Goal: Information Seeking & Learning: Learn about a topic

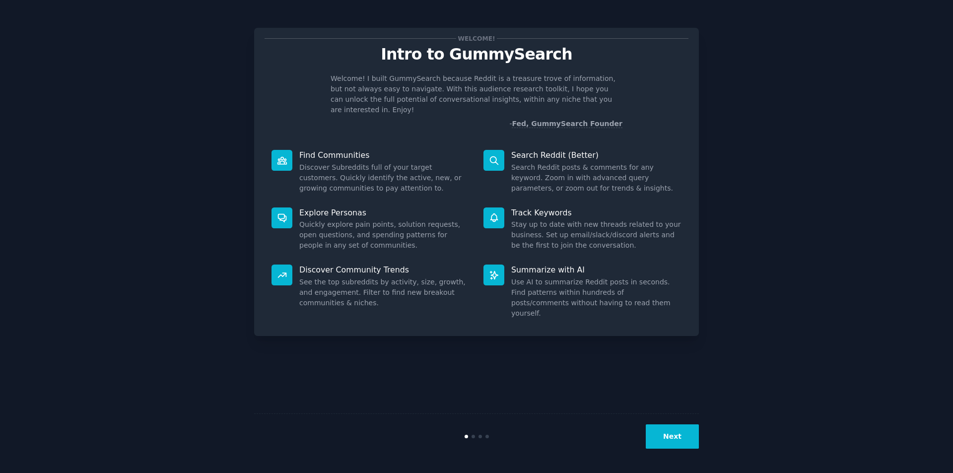
click at [681, 436] on button "Next" at bounding box center [672, 437] width 53 height 24
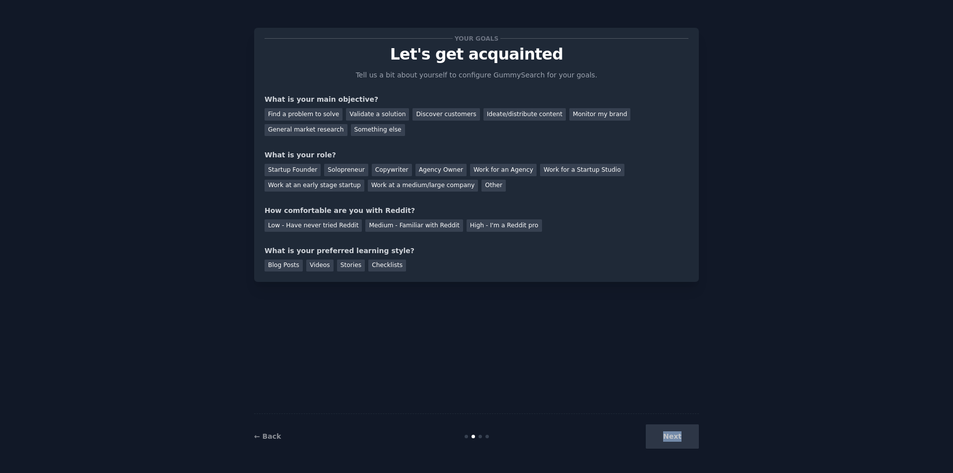
click at [681, 436] on div "Next" at bounding box center [625, 437] width 148 height 24
click at [678, 440] on div "Next" at bounding box center [625, 437] width 148 height 24
click at [273, 439] on link "← Back" at bounding box center [267, 436] width 27 height 8
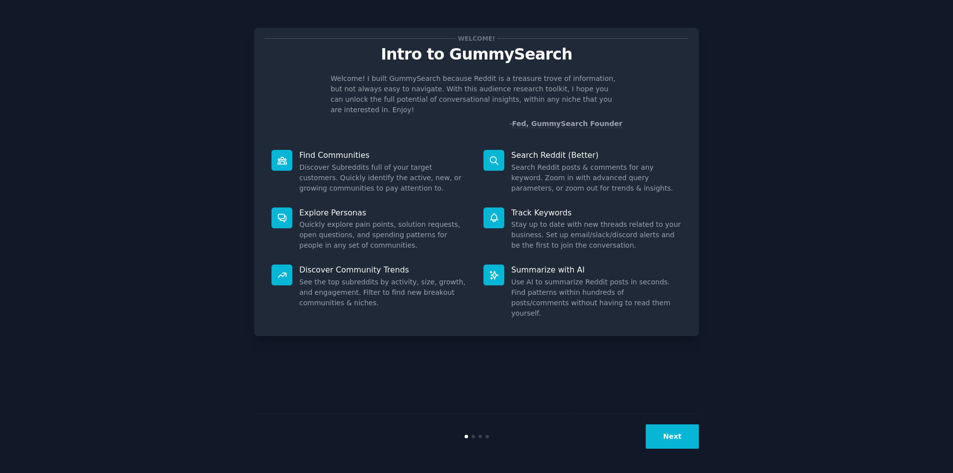
click at [675, 440] on button "Next" at bounding box center [672, 437] width 53 height 24
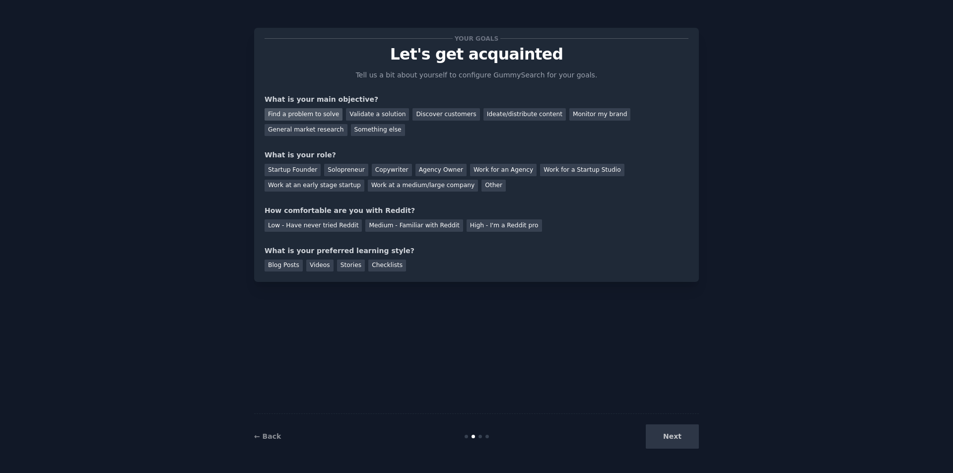
click at [308, 115] on div "Find a problem to solve" at bounding box center [304, 114] width 78 height 12
click at [303, 167] on div "Startup Founder" at bounding box center [293, 170] width 56 height 12
click at [343, 224] on div "Low - Have never tried Reddit" at bounding box center [313, 225] width 97 height 12
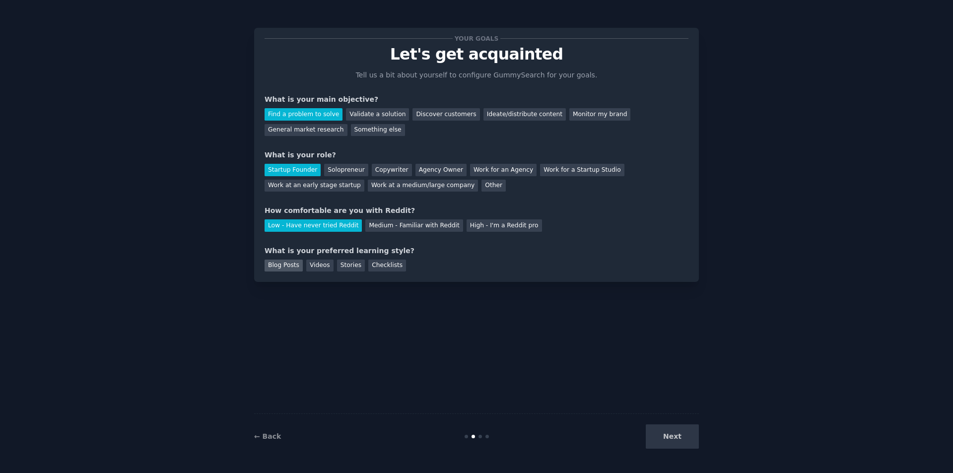
click at [278, 260] on div "Blog Posts" at bounding box center [284, 266] width 38 height 12
click at [692, 433] on button "Next" at bounding box center [672, 437] width 53 height 24
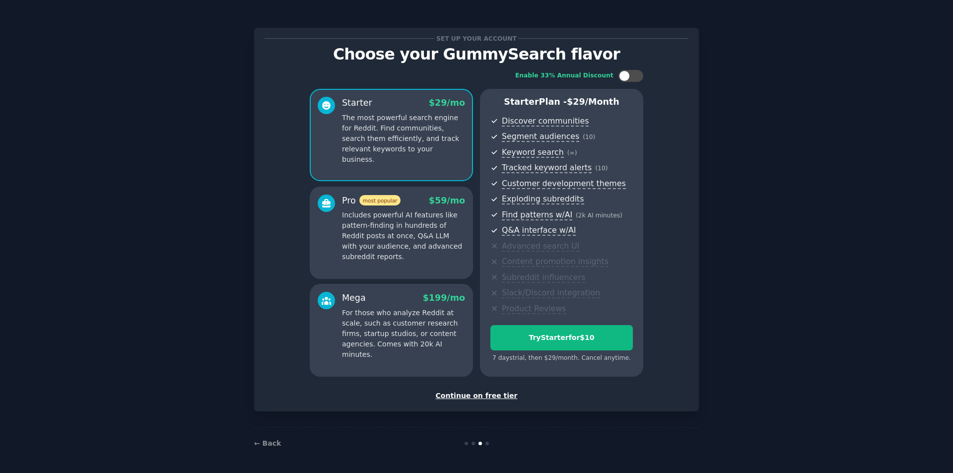
click at [482, 394] on div "Continue on free tier" at bounding box center [477, 396] width 424 height 10
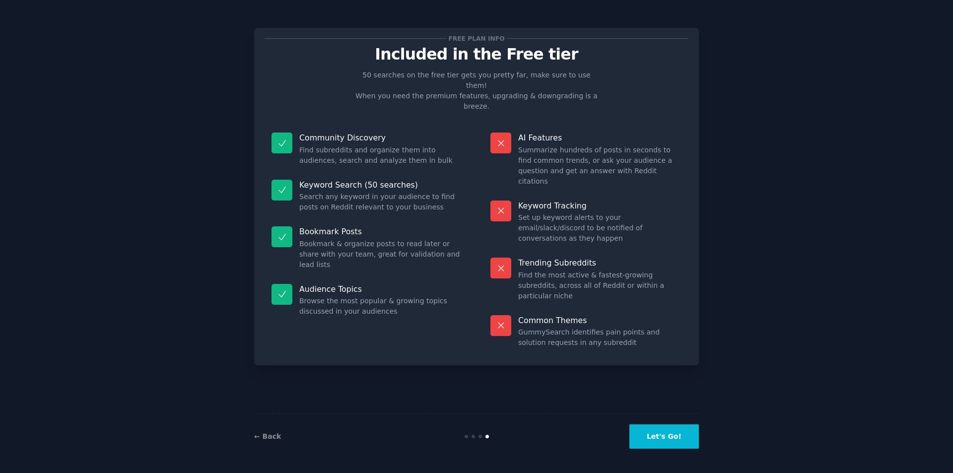
click at [674, 441] on button "Let's Go!" at bounding box center [665, 437] width 70 height 24
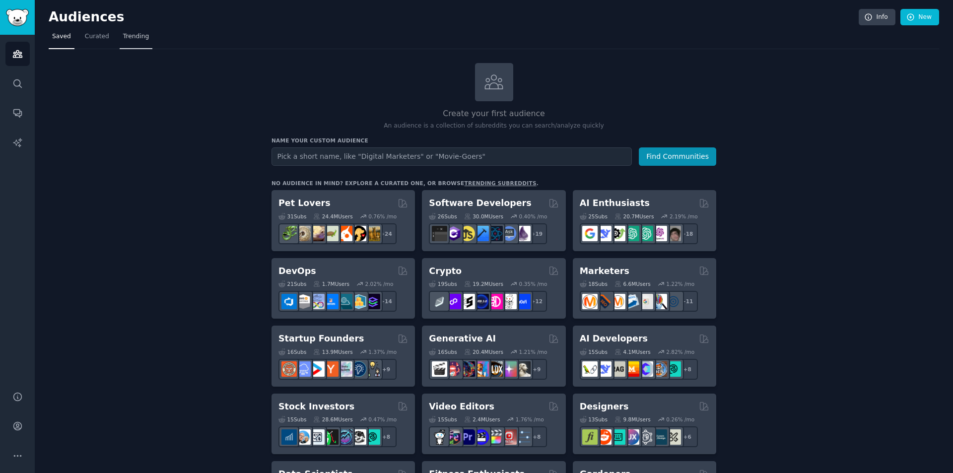
click at [131, 33] on span "Trending" at bounding box center [136, 36] width 26 height 9
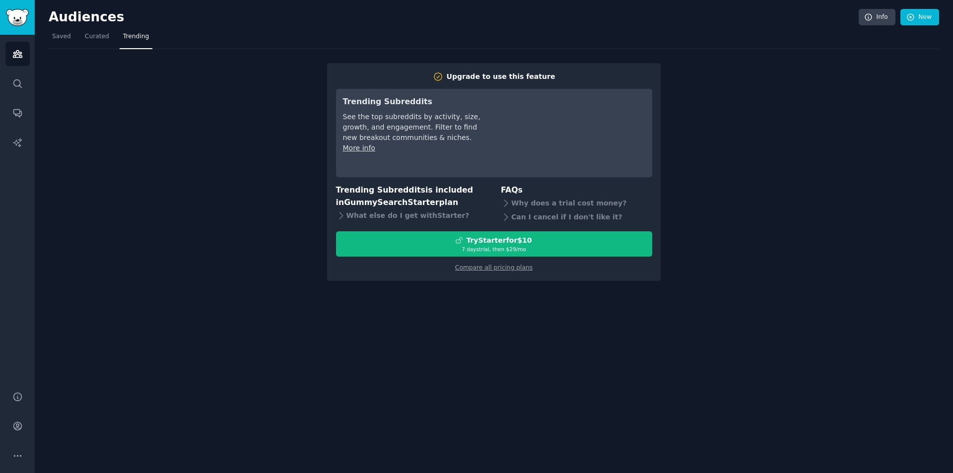
click at [63, 25] on div "Audiences Info New" at bounding box center [494, 19] width 891 height 20
click at [65, 39] on span "Saved" at bounding box center [61, 36] width 19 height 9
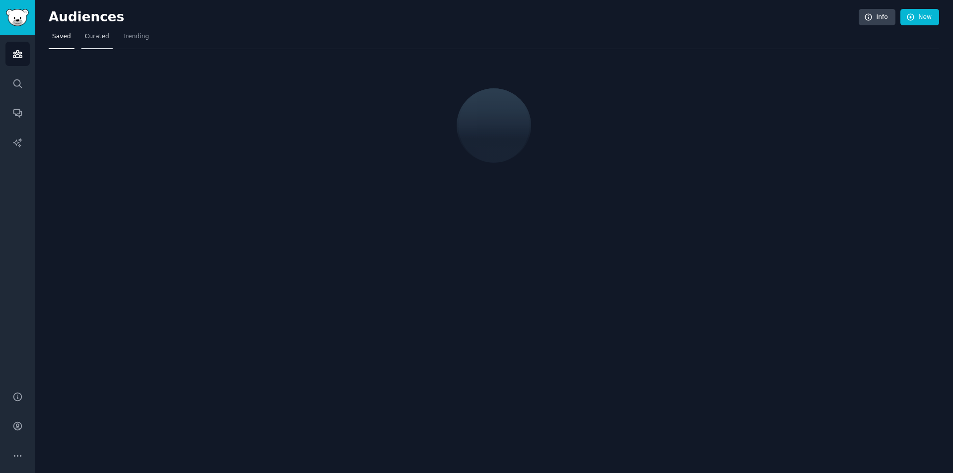
click at [92, 39] on span "Curated" at bounding box center [97, 36] width 24 height 9
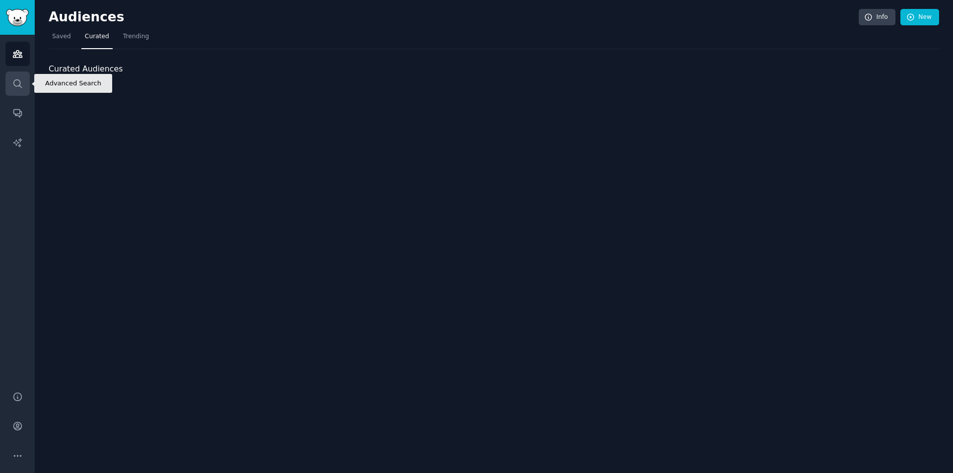
click at [24, 72] on link "Search" at bounding box center [17, 84] width 24 height 24
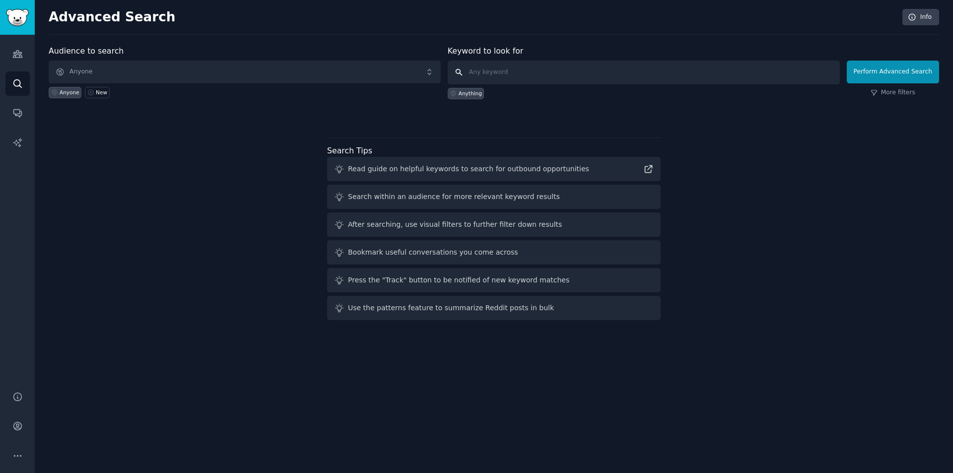
click at [471, 69] on input "text" at bounding box center [644, 73] width 392 height 24
click at [0, 21] on link "Sidebar" at bounding box center [17, 17] width 35 height 35
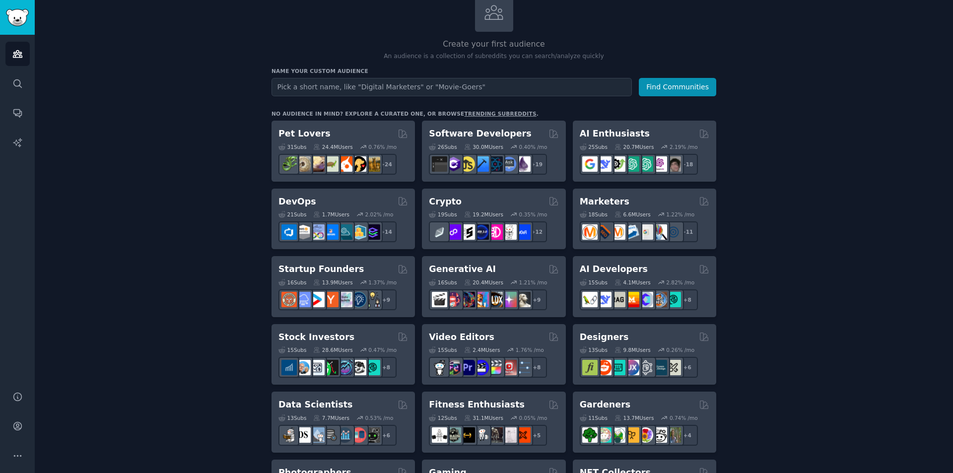
scroll to position [149, 0]
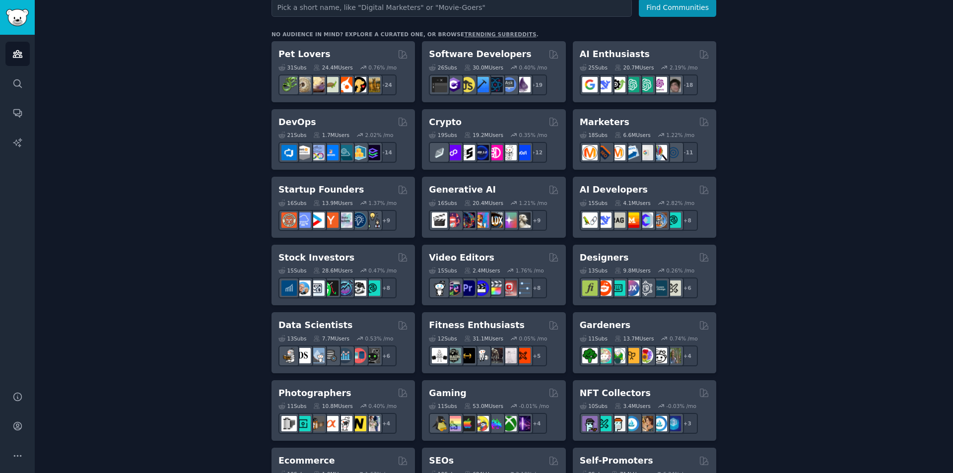
click at [318, 189] on h2 "Startup Founders" at bounding box center [321, 190] width 85 height 12
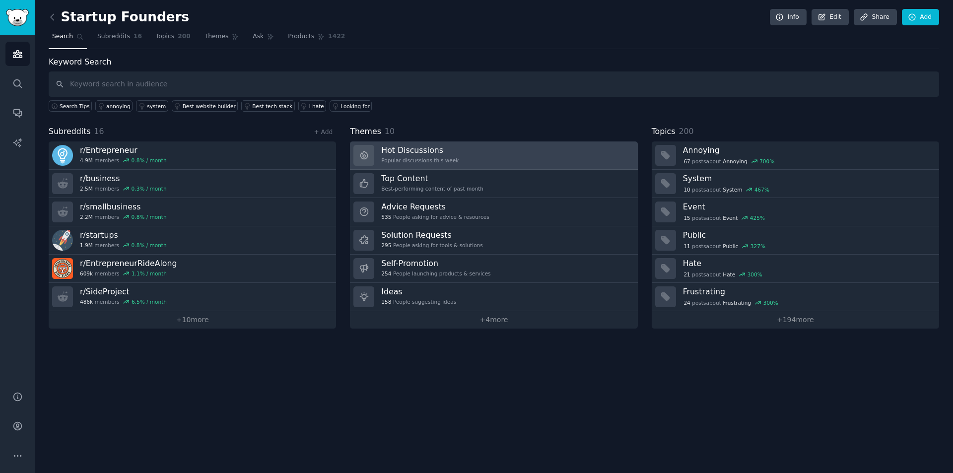
click at [453, 157] on link "Hot Discussions Popular discussions this week" at bounding box center [493, 156] width 287 height 28
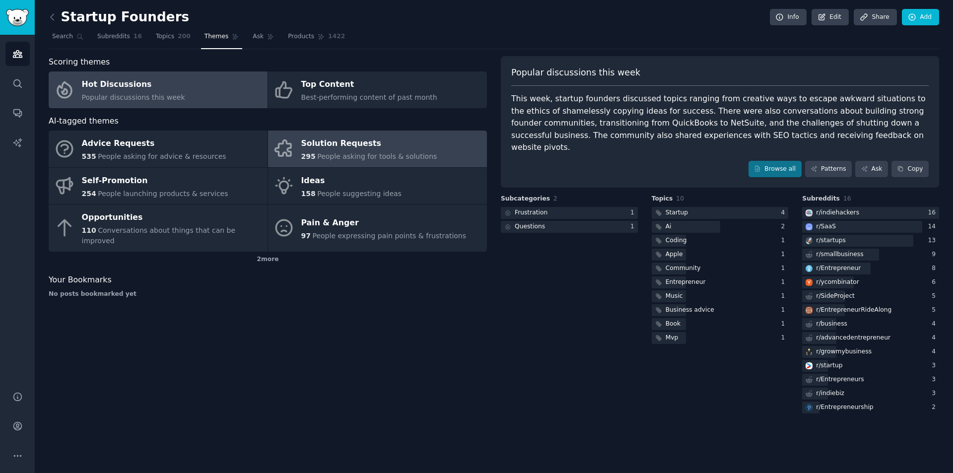
click at [329, 139] on div "Solution Requests" at bounding box center [369, 144] width 136 height 16
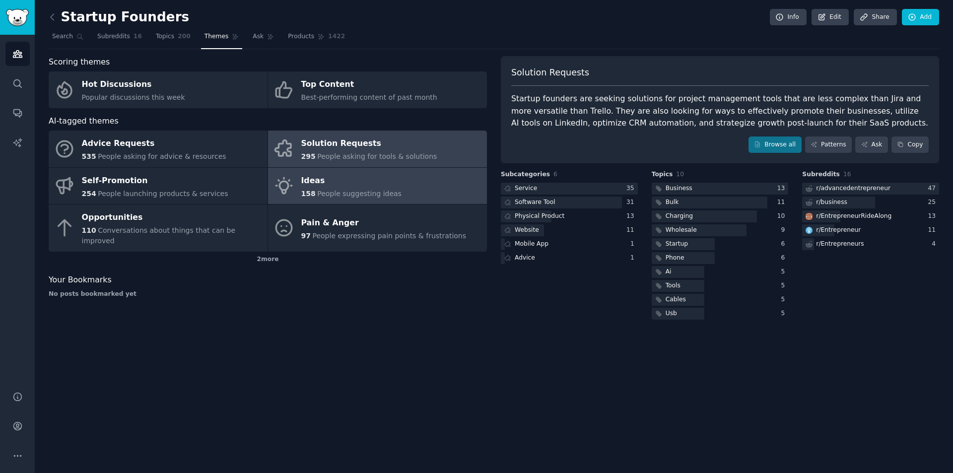
click at [382, 197] on span "People suggesting ideas" at bounding box center [359, 194] width 84 height 8
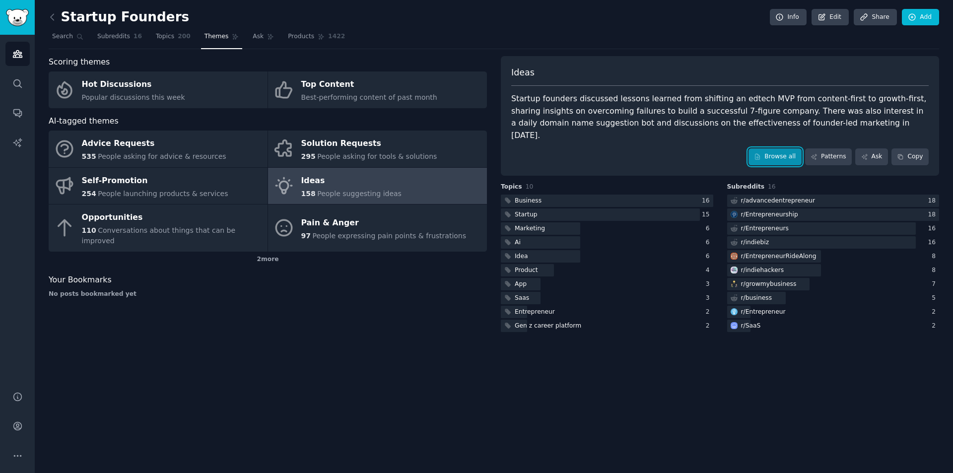
click at [775, 148] on link "Browse all" at bounding box center [775, 156] width 53 height 17
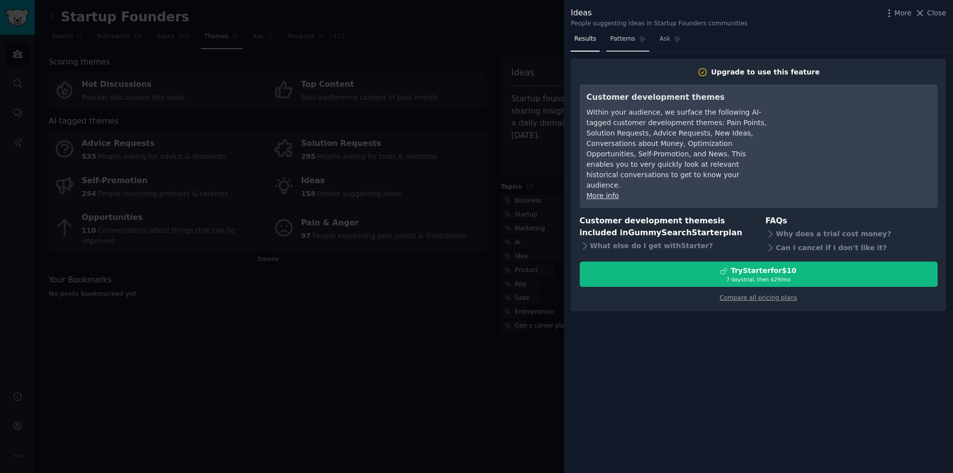
click at [632, 38] on link "Patterns" at bounding box center [628, 41] width 42 height 20
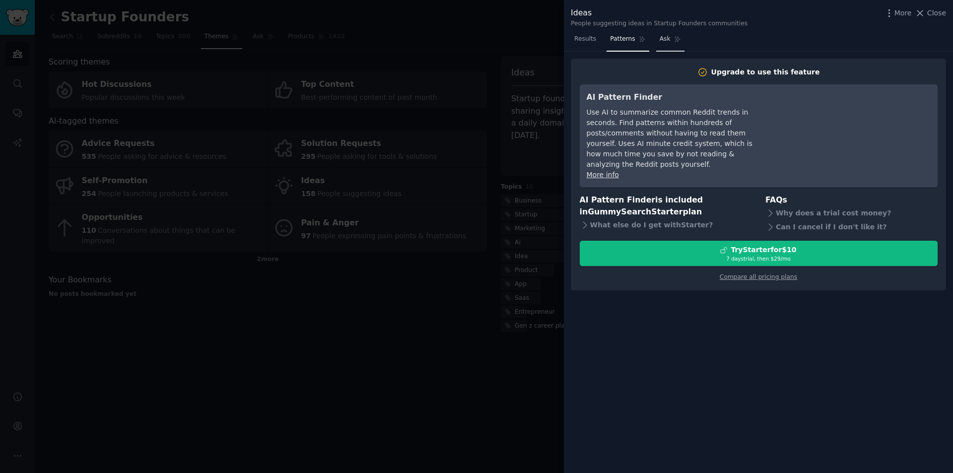
click at [660, 38] on span "Ask" at bounding box center [665, 39] width 11 height 9
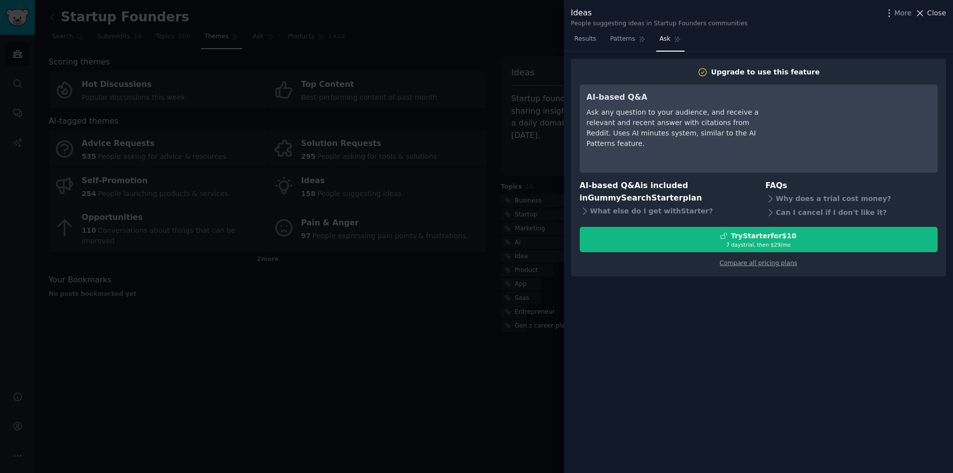
click at [923, 11] on icon at bounding box center [920, 13] width 10 height 10
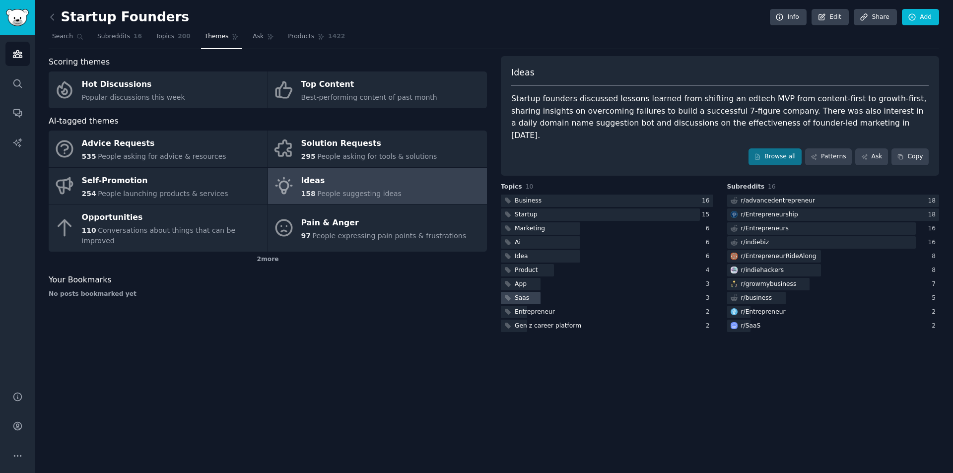
click at [528, 292] on div "Saas" at bounding box center [516, 298] width 30 height 12
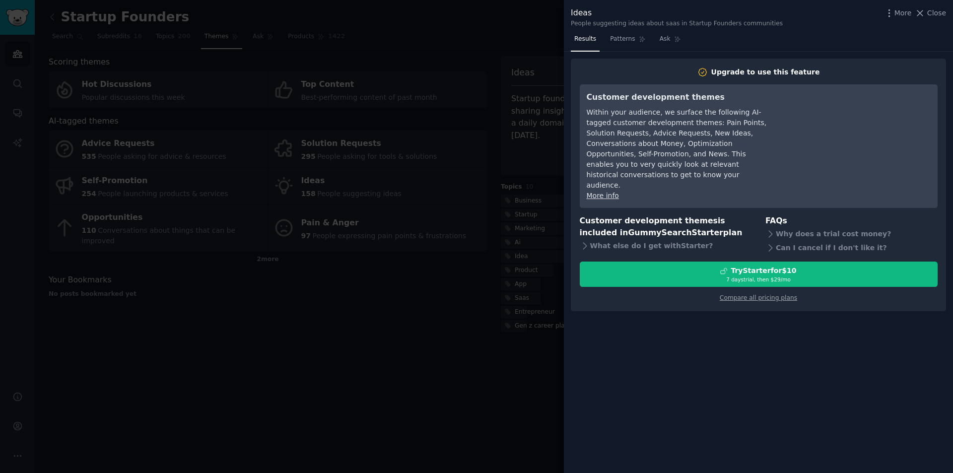
click at [468, 270] on div at bounding box center [476, 236] width 953 height 473
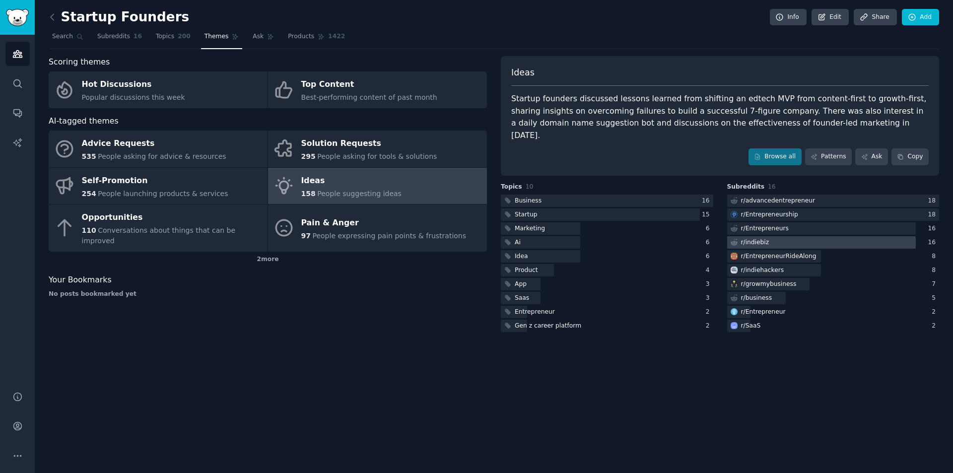
click at [810, 236] on div at bounding box center [821, 242] width 189 height 12
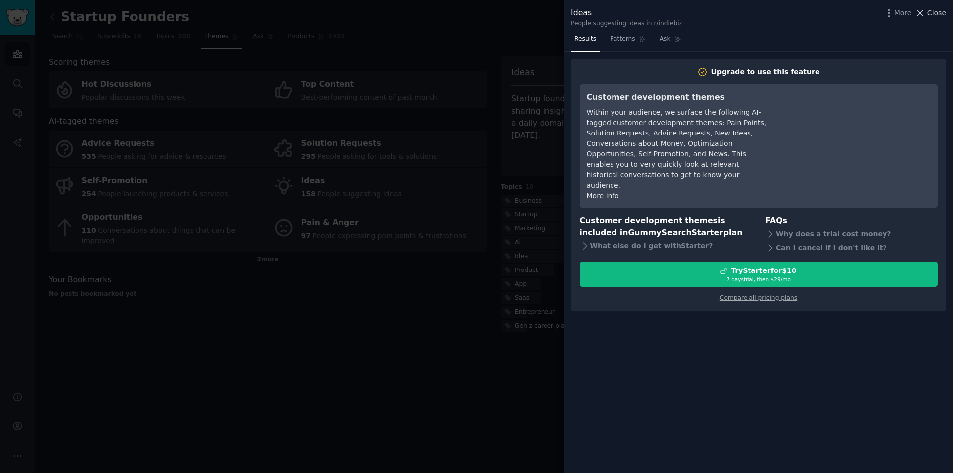
click at [937, 15] on span "Close" at bounding box center [937, 13] width 19 height 10
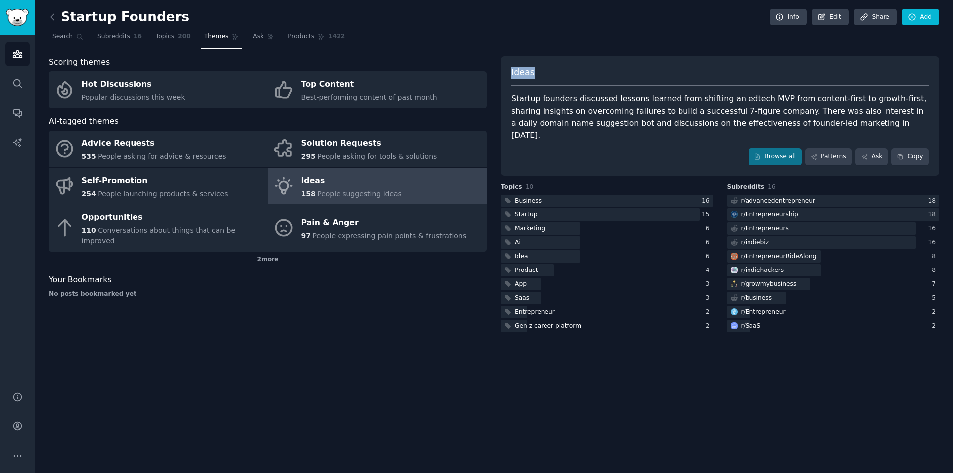
drag, startPoint x: 536, startPoint y: 73, endPoint x: 503, endPoint y: 73, distance: 33.3
click at [503, 73] on div "Ideas Startup founders discussed lessons learned from shifting an edtech MVP fr…" at bounding box center [720, 116] width 438 height 120
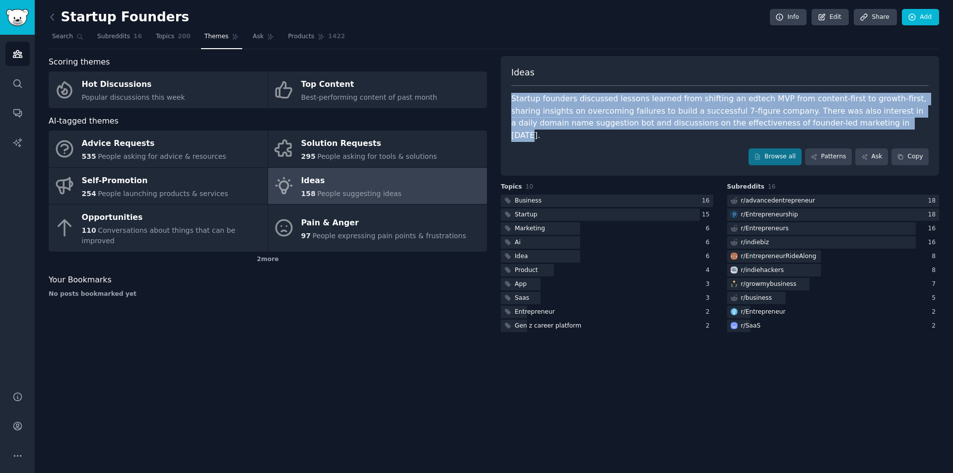
drag, startPoint x: 812, startPoint y: 123, endPoint x: 504, endPoint y: 96, distance: 309.0
click at [504, 96] on div "Ideas Startup founders discussed lessons learned from shifting an edtech MVP fr…" at bounding box center [720, 116] width 438 height 120
click at [515, 97] on div "Startup founders discussed lessons learned from shifting an edtech MVP from con…" at bounding box center [720, 117] width 418 height 49
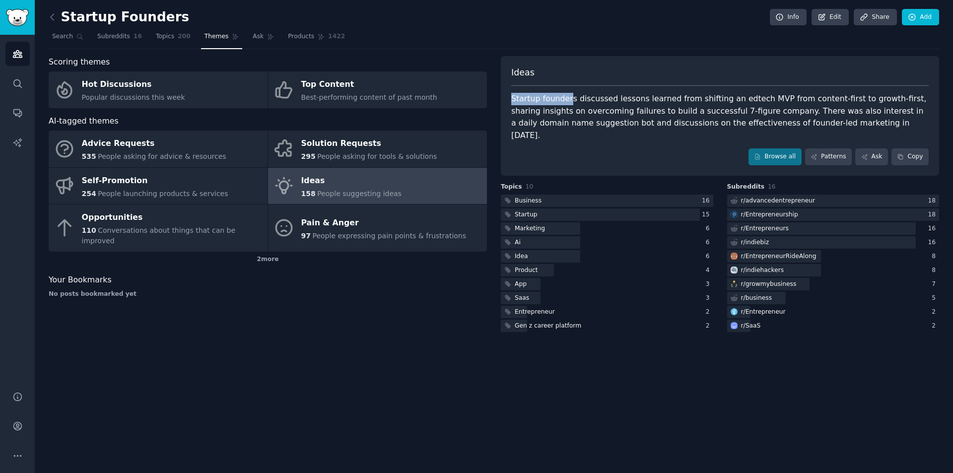
drag, startPoint x: 510, startPoint y: 97, endPoint x: 567, endPoint y: 97, distance: 56.1
click at [567, 97] on div "Ideas Startup founders discussed lessons learned from shifting an edtech MVP fr…" at bounding box center [720, 116] width 438 height 120
click at [546, 99] on div "Startup founders discussed lessons learned from shifting an edtech MVP from con…" at bounding box center [720, 117] width 418 height 49
drag, startPoint x: 537, startPoint y: 99, endPoint x: 571, endPoint y: 97, distance: 33.8
click at [571, 97] on div "Startup founders discussed lessons learned from shifting an edtech MVP from con…" at bounding box center [720, 117] width 418 height 49
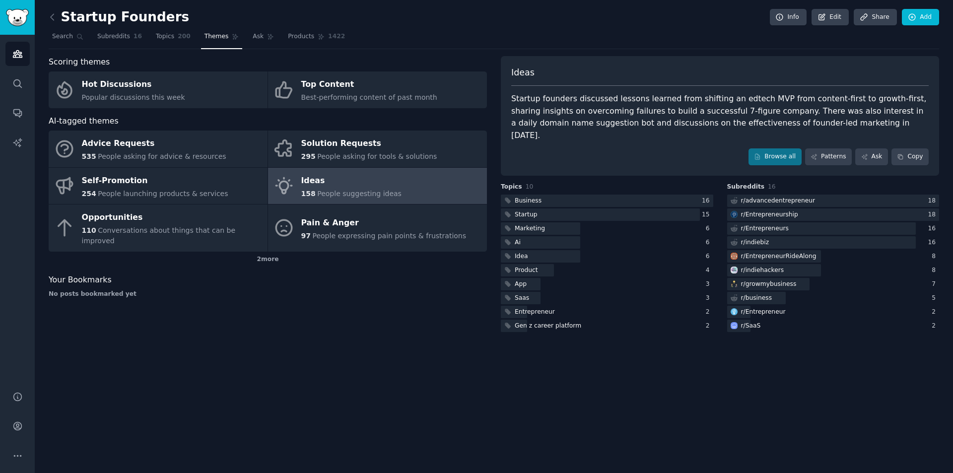
click at [518, 101] on div "Startup founders discussed lessons learned from shifting an edtech MVP from con…" at bounding box center [720, 117] width 418 height 49
drag, startPoint x: 510, startPoint y: 99, endPoint x: 535, endPoint y: 97, distance: 24.9
click at [535, 97] on div "Ideas Startup founders discussed lessons learned from shifting an edtech MVP fr…" at bounding box center [720, 116] width 438 height 120
drag, startPoint x: 539, startPoint y: 97, endPoint x: 570, endPoint y: 97, distance: 30.8
click at [570, 97] on div "Startup founders discussed lessons learned from shifting an edtech MVP from con…" at bounding box center [720, 117] width 418 height 49
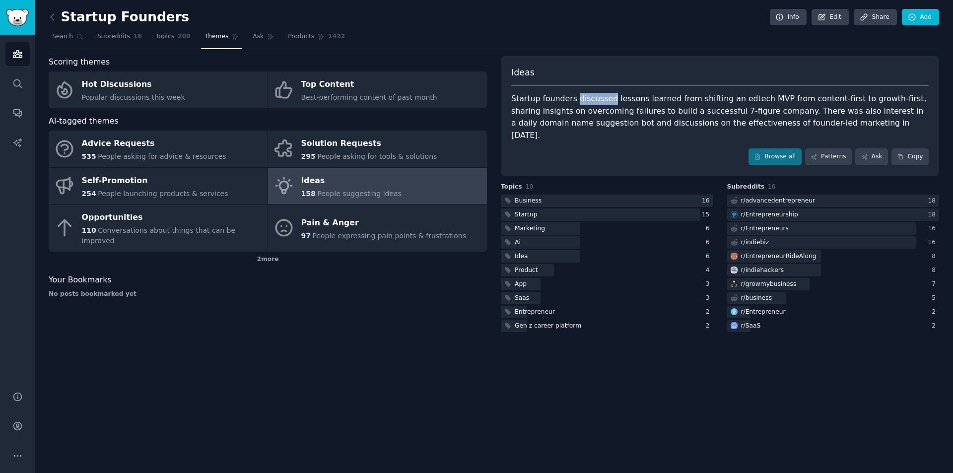
drag, startPoint x: 572, startPoint y: 97, endPoint x: 604, endPoint y: 99, distance: 32.8
click at [604, 99] on div "Startup founders discussed lessons learned from shifting an edtech MVP from con…" at bounding box center [720, 117] width 418 height 49
drag, startPoint x: 607, startPoint y: 97, endPoint x: 631, endPoint y: 97, distance: 23.8
click at [631, 97] on div "Startup founders discussed lessons learned from shifting an edtech MVP from con…" at bounding box center [720, 117] width 418 height 49
drag, startPoint x: 634, startPoint y: 97, endPoint x: 660, endPoint y: 96, distance: 26.3
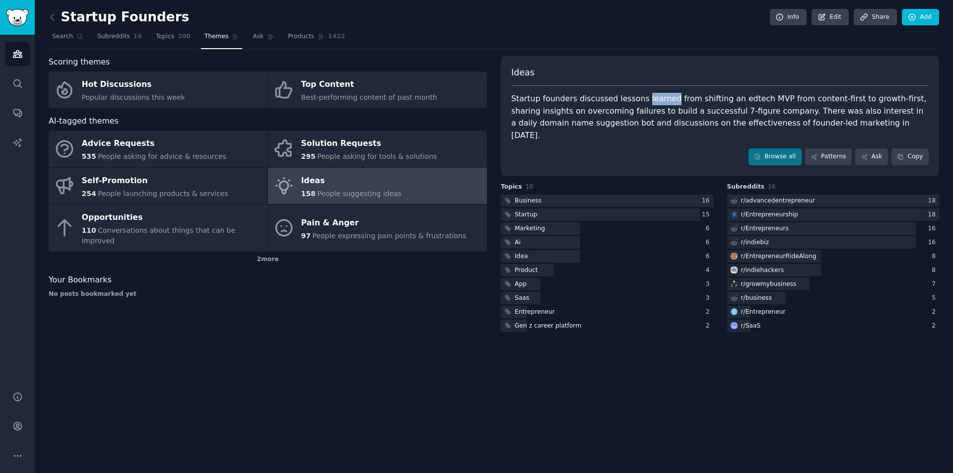
click at [660, 96] on div "Startup founders discussed lessons learned from shifting an edtech MVP from con…" at bounding box center [720, 117] width 418 height 49
drag, startPoint x: 662, startPoint y: 97, endPoint x: 676, endPoint y: 98, distance: 13.5
click at [676, 98] on div "Startup founders discussed lessons learned from shifting an edtech MVP from con…" at bounding box center [720, 117] width 418 height 49
drag, startPoint x: 681, startPoint y: 98, endPoint x: 705, endPoint y: 98, distance: 23.8
click at [705, 98] on div "Startup founders discussed lessons learned from shifting an edtech MVP from con…" at bounding box center [720, 117] width 418 height 49
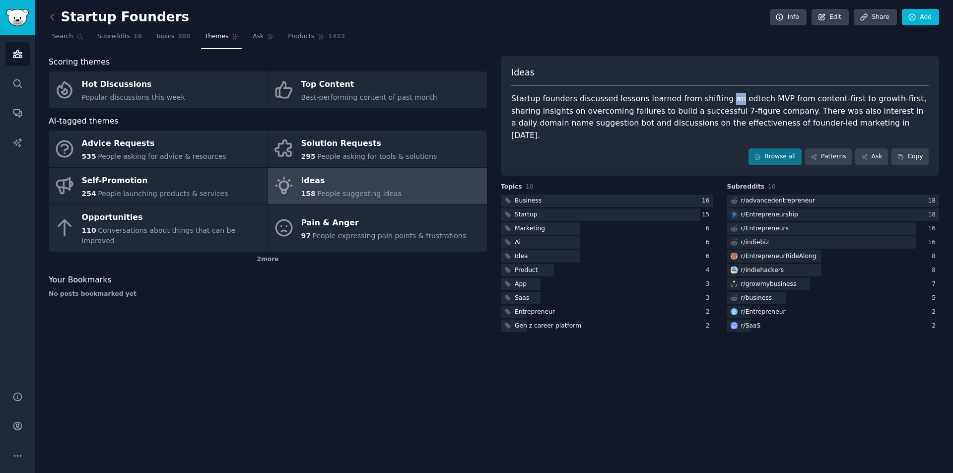
click at [715, 98] on div "Startup founders discussed lessons learned from shifting an edtech MVP from con…" at bounding box center [720, 117] width 418 height 49
drag, startPoint x: 719, startPoint y: 97, endPoint x: 741, endPoint y: 100, distance: 22.1
click at [741, 100] on div "Startup founders discussed lessons learned from shifting an edtech MVP from con…" at bounding box center [720, 117] width 418 height 49
drag, startPoint x: 745, startPoint y: 99, endPoint x: 760, endPoint y: 99, distance: 14.9
click at [760, 99] on div "Startup founders discussed lessons learned from shifting an edtech MVP from con…" at bounding box center [720, 117] width 418 height 49
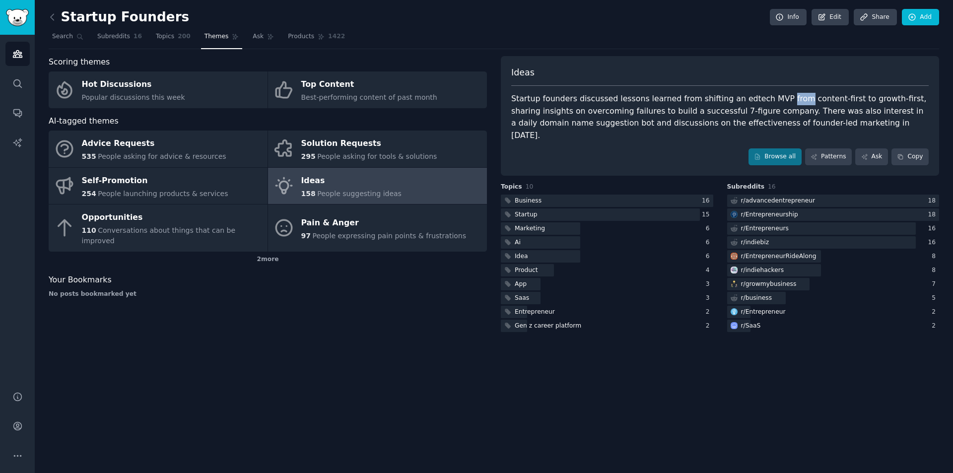
drag, startPoint x: 762, startPoint y: 99, endPoint x: 780, endPoint y: 99, distance: 17.9
click at [780, 99] on div "Startup founders discussed lessons learned from shifting an edtech MVP from con…" at bounding box center [720, 117] width 418 height 49
drag, startPoint x: 783, startPoint y: 99, endPoint x: 824, endPoint y: 98, distance: 41.2
click at [824, 98] on div "Startup founders discussed lessons learned from shifting an edtech MVP from con…" at bounding box center [720, 117] width 418 height 49
drag, startPoint x: 826, startPoint y: 98, endPoint x: 832, endPoint y: 98, distance: 6.5
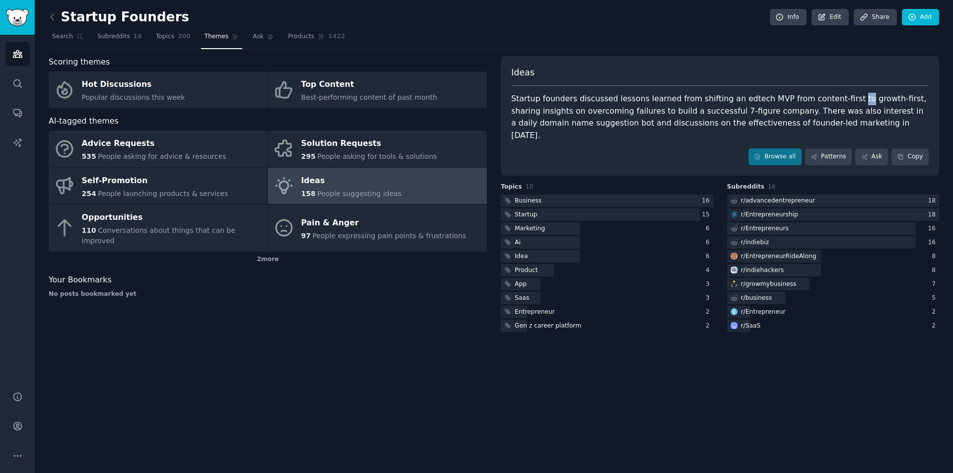
click at [832, 98] on div "Startup founders discussed lessons learned from shifting an edtech MVP from con…" at bounding box center [720, 117] width 418 height 49
drag, startPoint x: 836, startPoint y: 99, endPoint x: 877, endPoint y: 97, distance: 41.3
click at [877, 97] on div "Startup founders discussed lessons learned from shifting an edtech MVP from con…" at bounding box center [720, 117] width 418 height 49
click at [885, 99] on div "Startup founders discussed lessons learned from shifting an edtech MVP from con…" at bounding box center [720, 117] width 418 height 49
drag, startPoint x: 880, startPoint y: 99, endPoint x: 905, endPoint y: 99, distance: 24.8
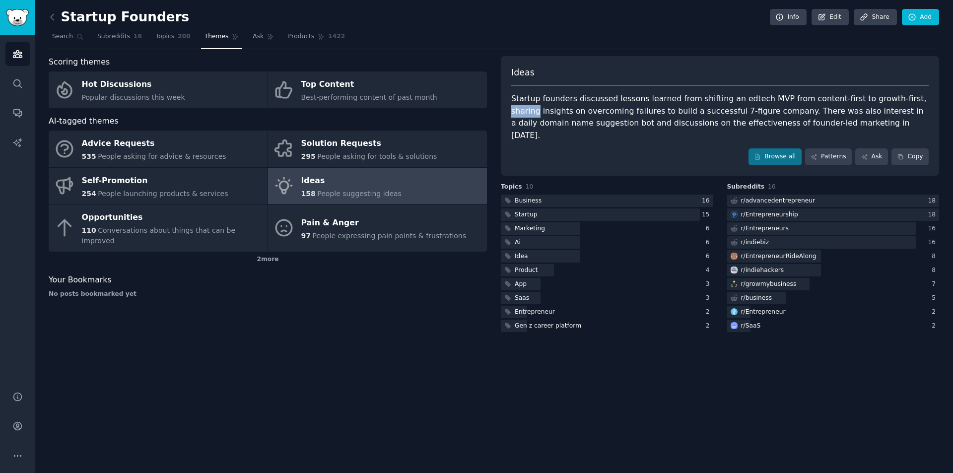
click at [905, 99] on div "Startup founders discussed lessons learned from shifting an edtech MVP from con…" at bounding box center [720, 117] width 418 height 49
drag, startPoint x: 511, startPoint y: 110, endPoint x: 538, endPoint y: 111, distance: 26.8
click at [538, 111] on div "Startup founders discussed lessons learned from shifting an edtech MVP from con…" at bounding box center [720, 117] width 418 height 49
drag, startPoint x: 539, startPoint y: 110, endPoint x: 548, endPoint y: 111, distance: 8.5
click at [548, 111] on div "Startup founders discussed lessons learned from shifting an edtech MVP from con…" at bounding box center [720, 117] width 418 height 49
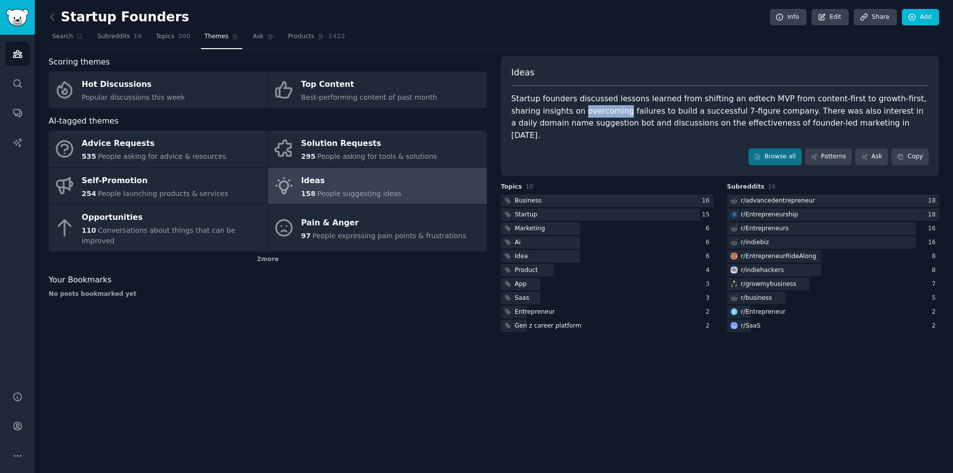
drag, startPoint x: 552, startPoint y: 111, endPoint x: 592, endPoint y: 111, distance: 40.2
click at [592, 111] on div "Startup founders discussed lessons learned from shifting an edtech MVP from con…" at bounding box center [720, 117] width 418 height 49
drag, startPoint x: 595, startPoint y: 109, endPoint x: 620, endPoint y: 110, distance: 24.8
click at [620, 110] on div "Startup founders discussed lessons learned from shifting an edtech MVP from con…" at bounding box center [720, 117] width 418 height 49
drag, startPoint x: 622, startPoint y: 111, endPoint x: 627, endPoint y: 110, distance: 5.5
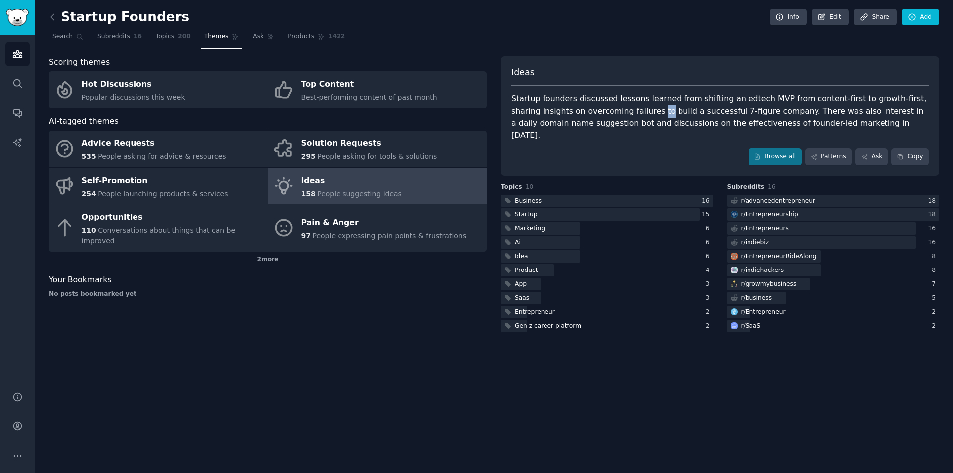
click at [627, 110] on div "Startup founders discussed lessons learned from shifting an edtech MVP from con…" at bounding box center [720, 117] width 418 height 49
drag, startPoint x: 630, startPoint y: 110, endPoint x: 646, endPoint y: 111, distance: 16.9
click at [646, 111] on div "Startup founders discussed lessons learned from shifting an edtech MVP from con…" at bounding box center [720, 117] width 418 height 49
click at [651, 111] on div "Startup founders discussed lessons learned from shifting an edtech MVP from con…" at bounding box center [720, 117] width 418 height 49
drag, startPoint x: 656, startPoint y: 110, endPoint x: 691, endPoint y: 109, distance: 34.3
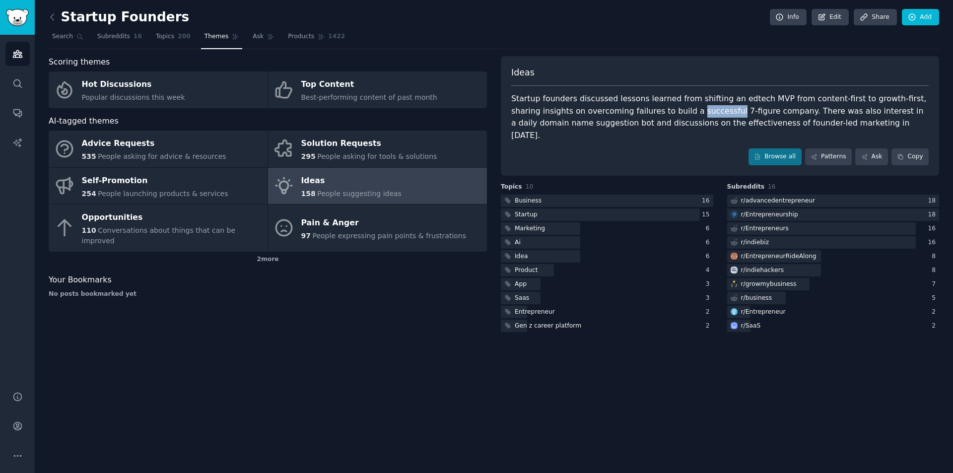
click at [691, 109] on div "Startup founders discussed lessons learned from shifting an edtech MVP from con…" at bounding box center [720, 117] width 418 height 49
drag, startPoint x: 695, startPoint y: 111, endPoint x: 718, endPoint y: 112, distance: 23.9
click at [718, 112] on div "Startup founders discussed lessons learned from shifting an edtech MVP from con…" at bounding box center [720, 117] width 418 height 49
drag, startPoint x: 723, startPoint y: 112, endPoint x: 756, endPoint y: 112, distance: 32.8
click at [756, 112] on div "Startup founders discussed lessons learned from shifting an edtech MVP from con…" at bounding box center [720, 117] width 418 height 49
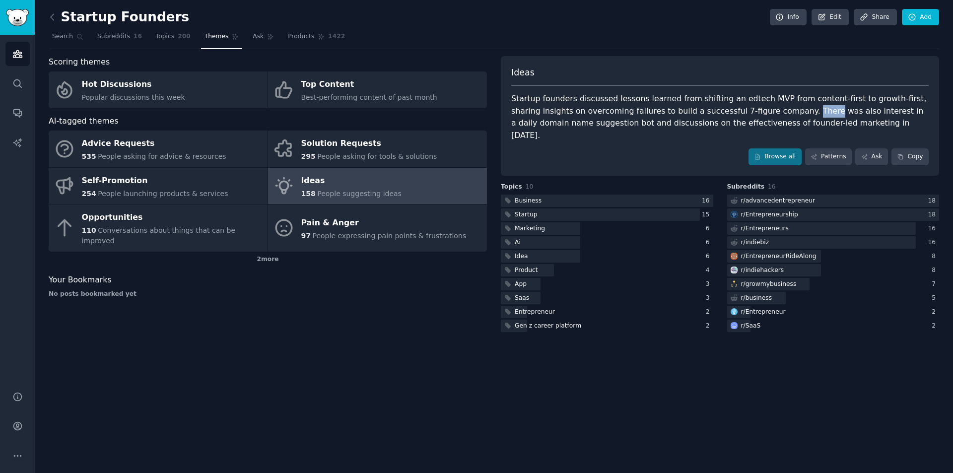
drag, startPoint x: 759, startPoint y: 111, endPoint x: 777, endPoint y: 111, distance: 18.4
click at [777, 111] on div "Startup founders discussed lessons learned from shifting an edtech MVP from con…" at bounding box center [720, 117] width 418 height 49
drag, startPoint x: 780, startPoint y: 111, endPoint x: 792, endPoint y: 111, distance: 12.4
click at [792, 111] on div "Startup founders discussed lessons learned from shifting an edtech MVP from con…" at bounding box center [720, 117] width 418 height 49
drag, startPoint x: 796, startPoint y: 111, endPoint x: 807, endPoint y: 111, distance: 11.4
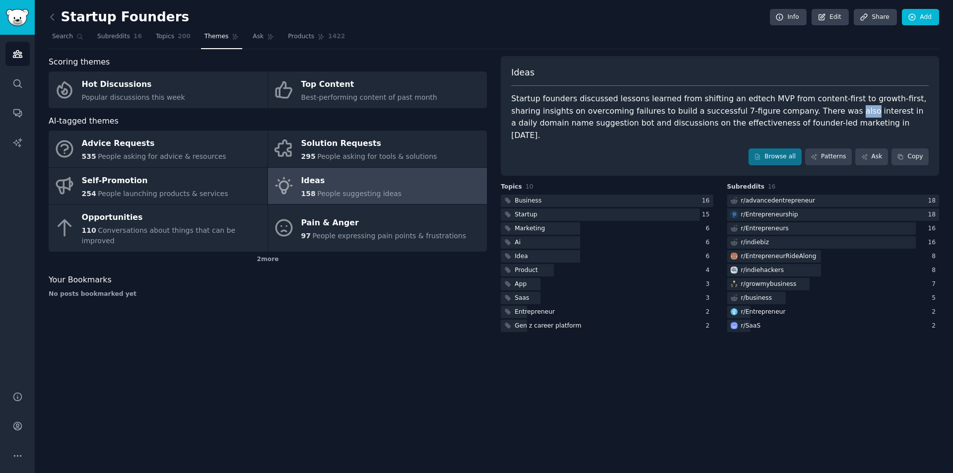
click at [807, 111] on div "Startup founders discussed lessons learned from shifting an edtech MVP from con…" at bounding box center [720, 117] width 418 height 49
drag, startPoint x: 810, startPoint y: 111, endPoint x: 836, endPoint y: 110, distance: 25.9
click at [836, 110] on div "Startup founders discussed lessons learned from shifting an edtech MVP from con…" at bounding box center [720, 117] width 418 height 49
drag, startPoint x: 845, startPoint y: 111, endPoint x: 839, endPoint y: 112, distance: 6.5
click at [839, 112] on div "Startup founders discussed lessons learned from shifting an edtech MVP from con…" at bounding box center [720, 117] width 418 height 49
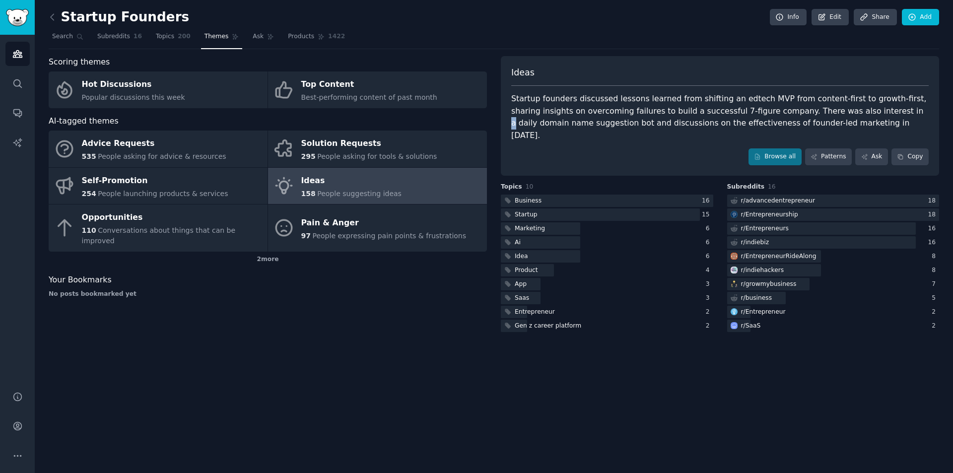
click at [852, 110] on div "Startup founders discussed lessons learned from shifting an edtech MVP from con…" at bounding box center [720, 117] width 418 height 49
drag, startPoint x: 854, startPoint y: 110, endPoint x: 868, endPoint y: 110, distance: 14.4
click at [868, 110] on div "Startup founders discussed lessons learned from shifting an edtech MVP from con…" at bounding box center [720, 117] width 418 height 49
drag, startPoint x: 871, startPoint y: 111, endPoint x: 897, endPoint y: 112, distance: 25.8
click at [897, 112] on div "Startup founders discussed lessons learned from shifting an edtech MVP from con…" at bounding box center [720, 117] width 418 height 49
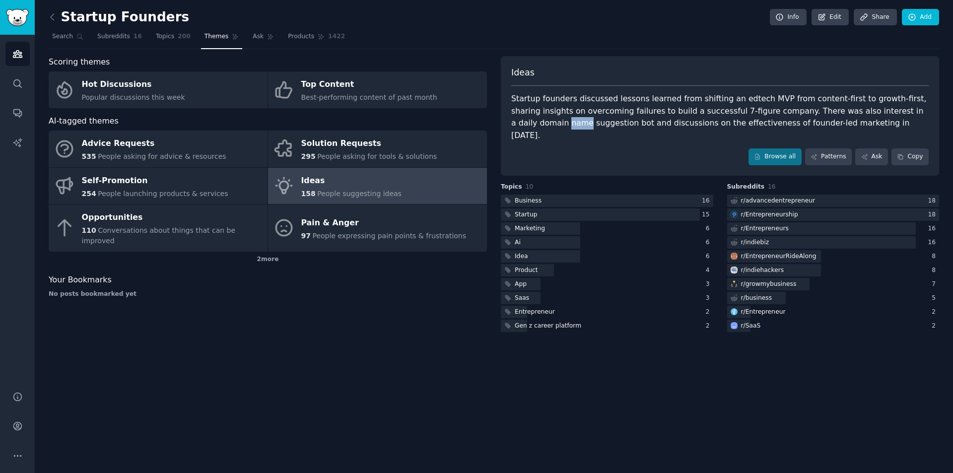
drag, startPoint x: 902, startPoint y: 111, endPoint x: 918, endPoint y: 111, distance: 16.4
click at [918, 111] on div "Startup founders discussed lessons learned from shifting an edtech MVP from con…" at bounding box center [720, 117] width 418 height 49
